Goal: Task Accomplishment & Management: Use online tool/utility

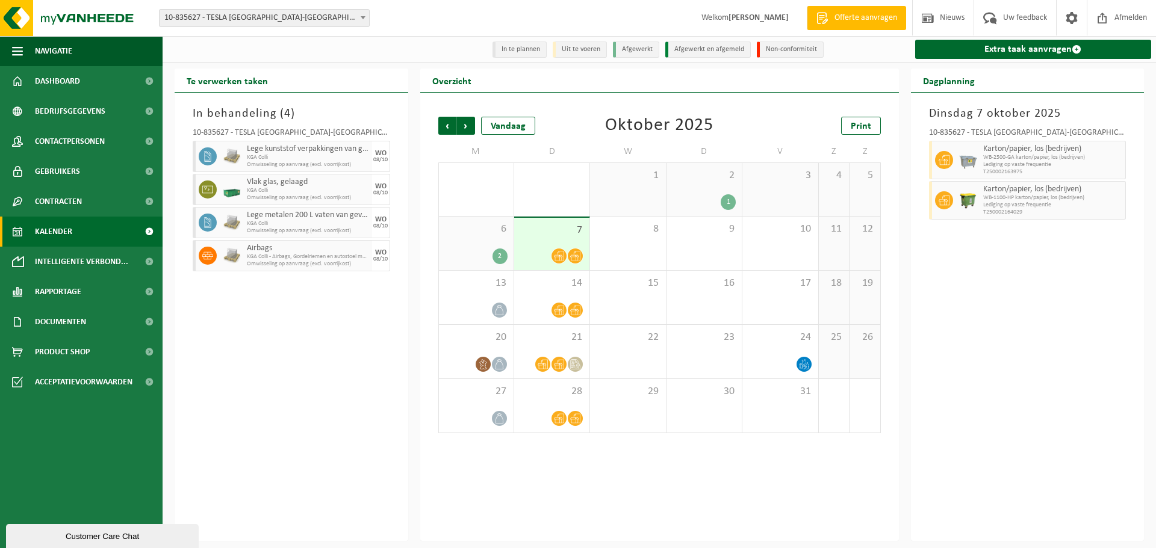
drag, startPoint x: 1019, startPoint y: 45, endPoint x: 821, endPoint y: 145, distance: 221.8
click at [1019, 45] on link "Extra taak aanvragen" at bounding box center [1033, 49] width 237 height 19
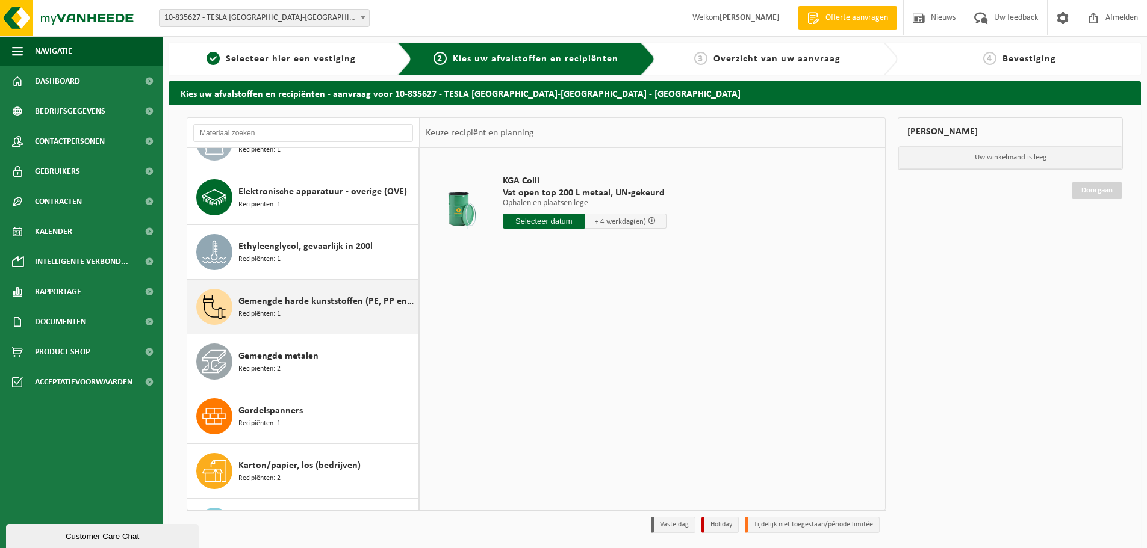
scroll to position [421, 0]
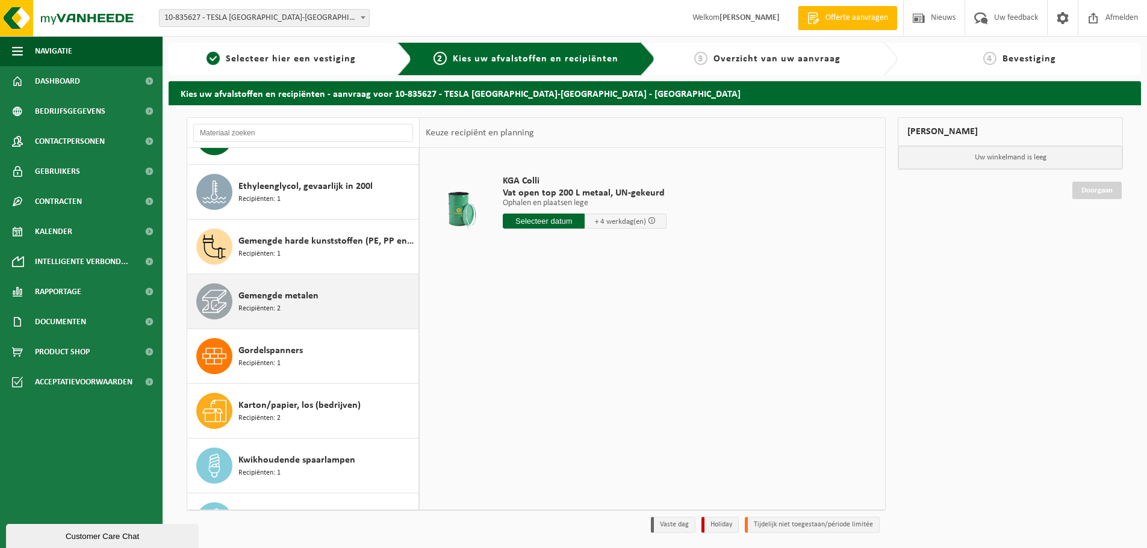
click at [335, 294] on div "Gemengde metalen Recipiënten: 2" at bounding box center [326, 301] width 177 height 36
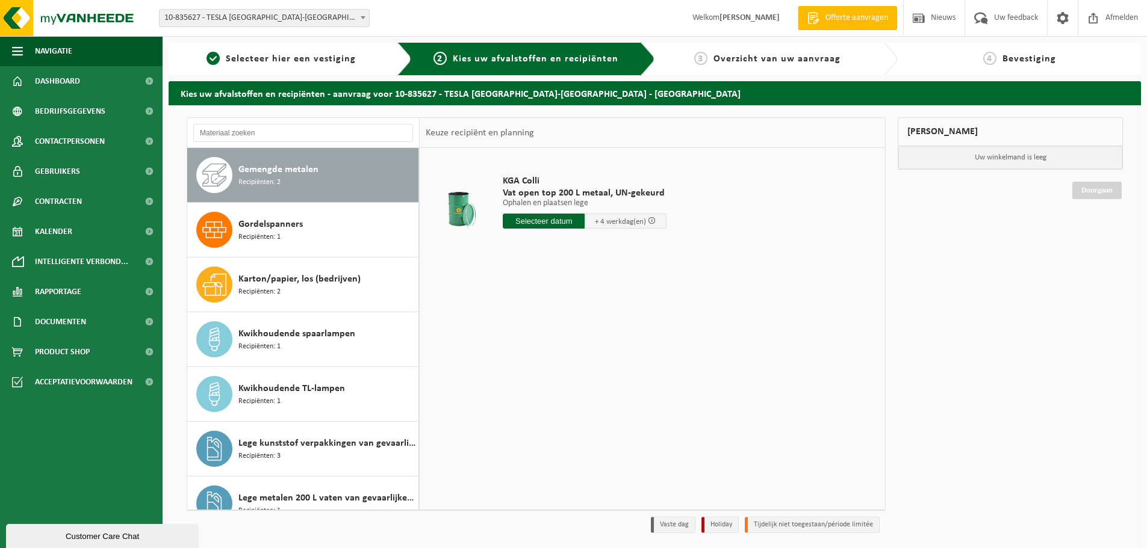
scroll to position [548, 0]
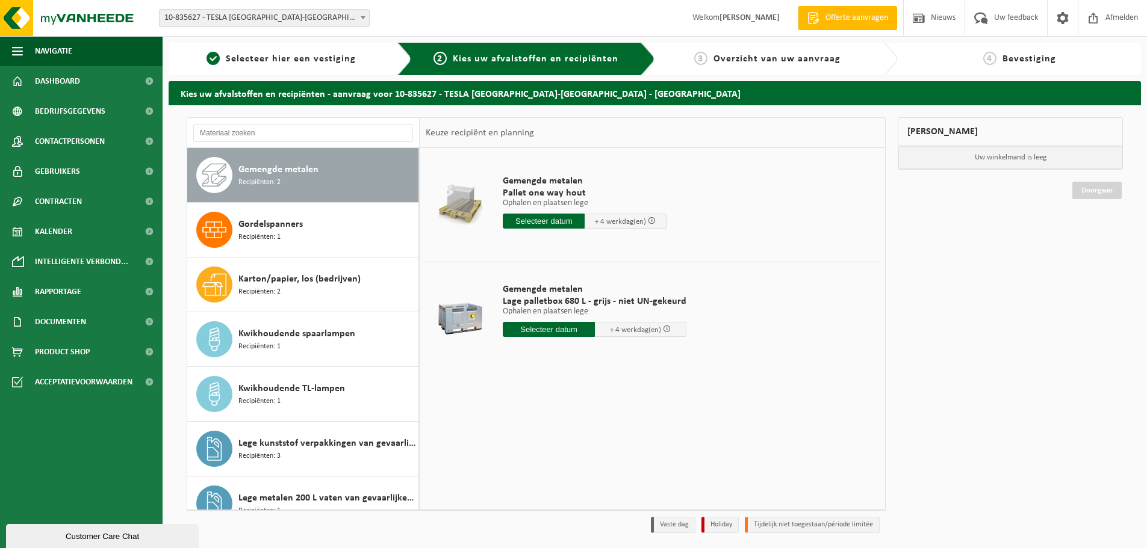
click at [559, 335] on input "text" at bounding box center [549, 329] width 92 height 15
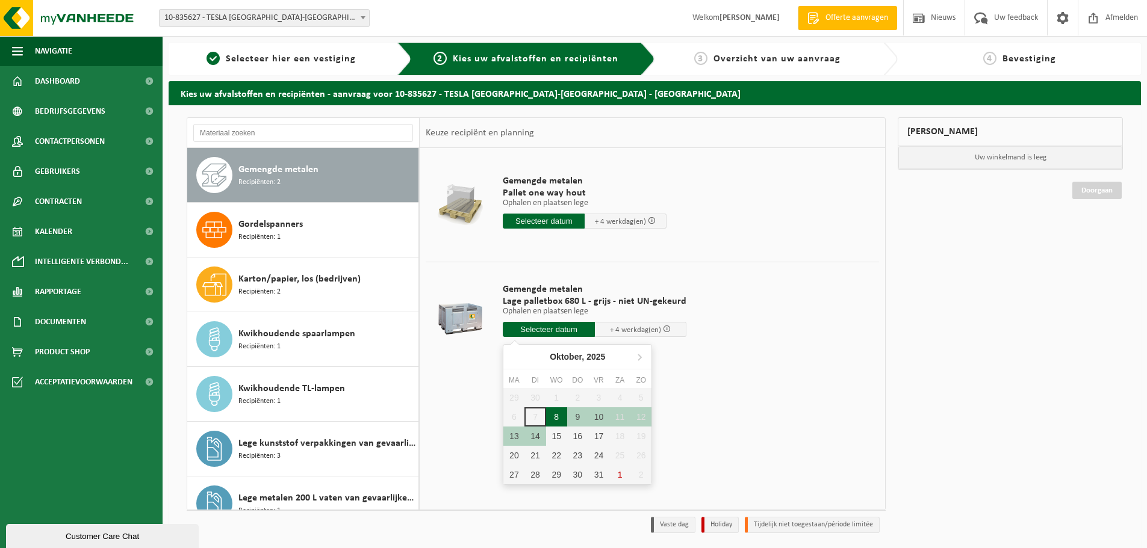
click at [555, 414] on div "8" at bounding box center [556, 416] width 21 height 19
type input "Van 2025-10-08"
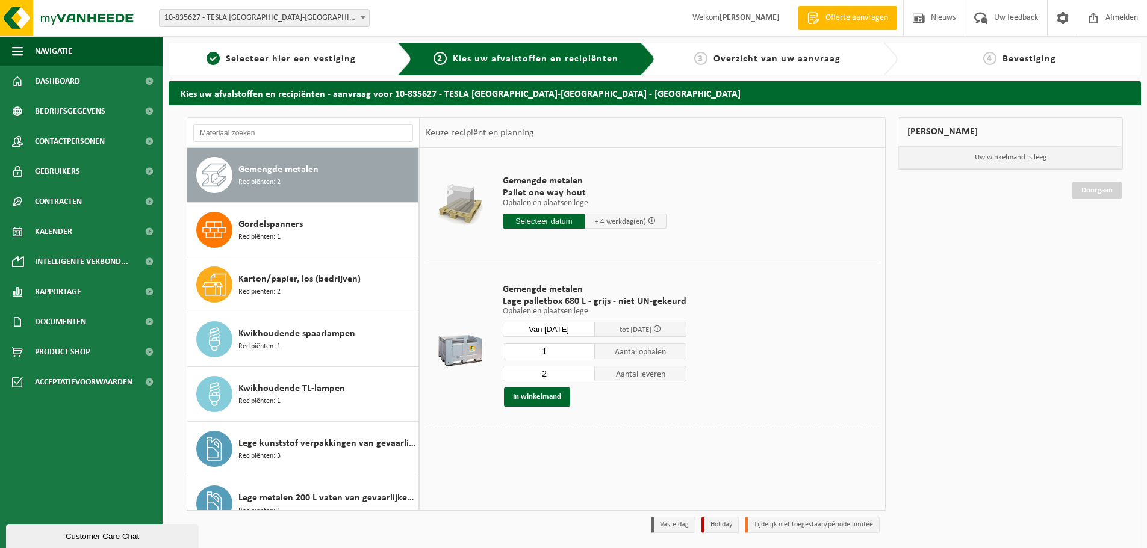
type input "1"
click at [581, 355] on input "1" at bounding box center [549, 352] width 92 height 16
type input "1"
click at [584, 377] on input "1" at bounding box center [549, 374] width 92 height 16
click at [545, 394] on button "In winkelmand" at bounding box center [537, 397] width 66 height 19
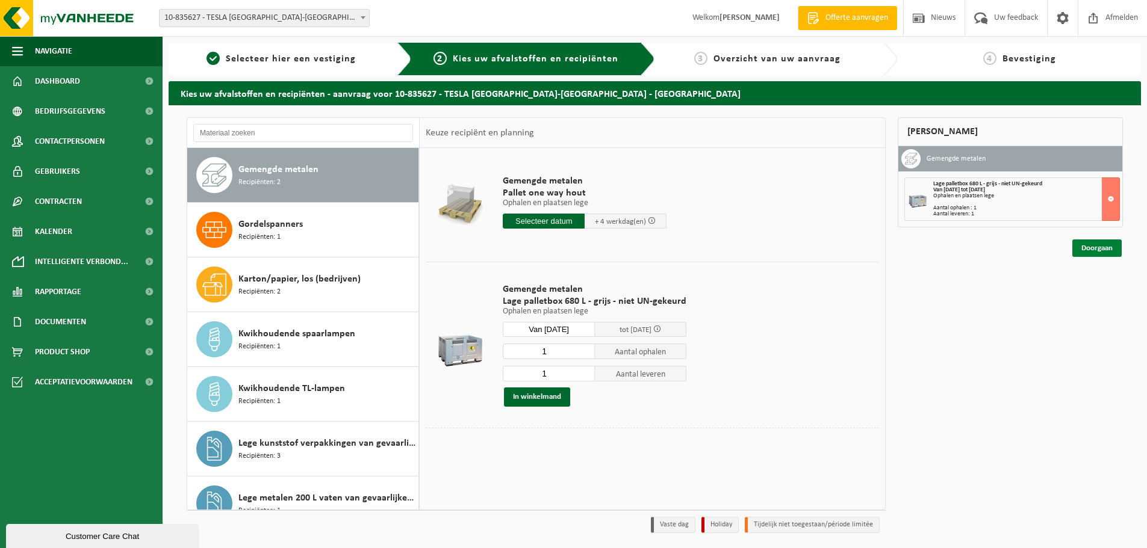
click at [1113, 253] on link "Doorgaan" at bounding box center [1096, 248] width 49 height 17
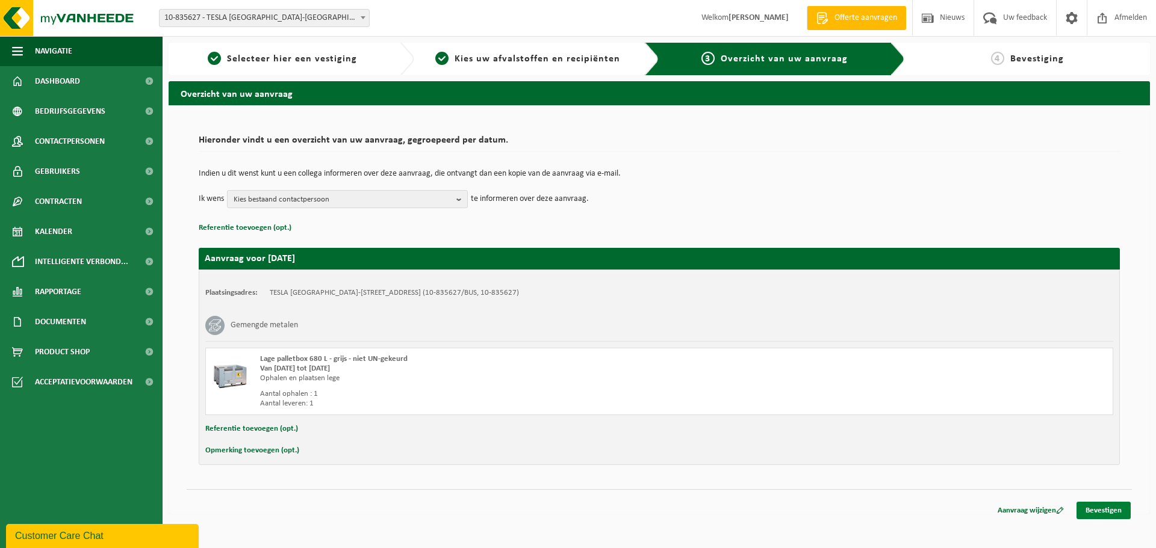
click at [1104, 507] on link "Bevestigen" at bounding box center [1103, 510] width 54 height 17
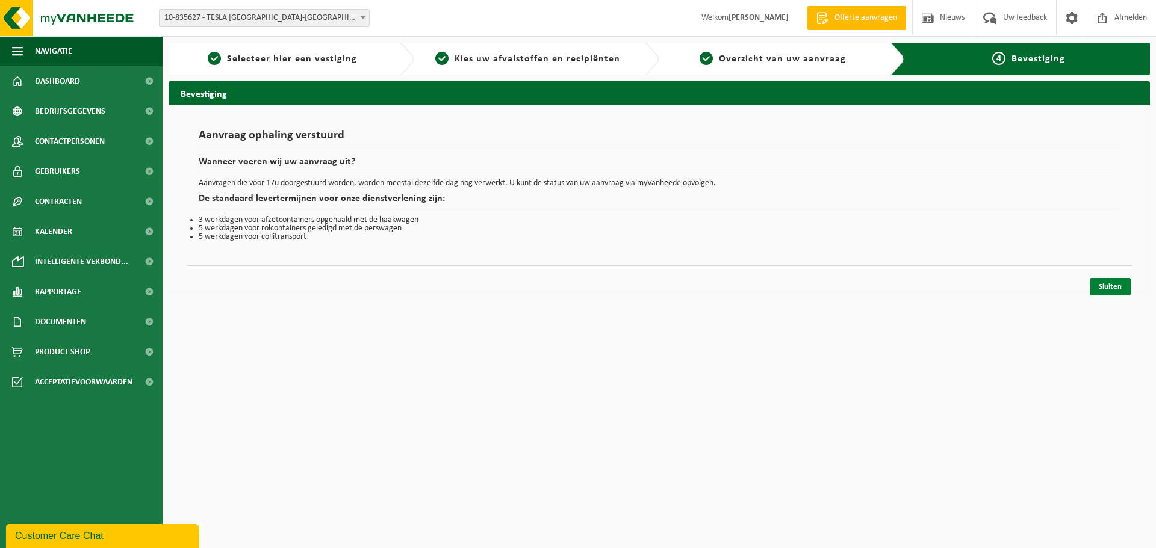
click at [1094, 287] on link "Sluiten" at bounding box center [1109, 286] width 41 height 17
